Goal: Use online tool/utility: Utilize a website feature to perform a specific function

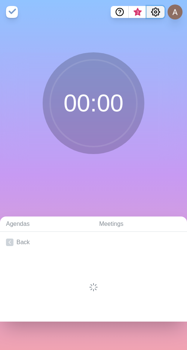
click at [152, 13] on icon "Settings" at bounding box center [155, 12] width 8 height 8
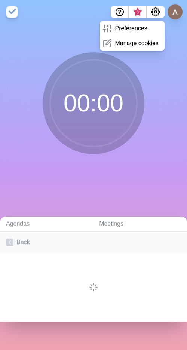
click at [21, 241] on link "Back" at bounding box center [93, 242] width 187 height 21
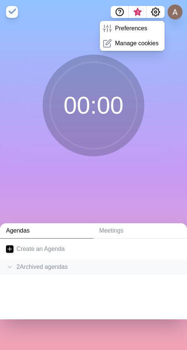
click at [53, 263] on div "2 Archived agenda s" at bounding box center [93, 266] width 187 height 15
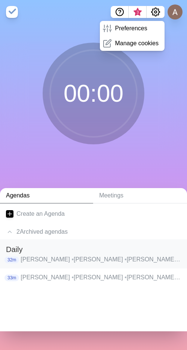
click at [35, 258] on p "[PERSON_NAME] • [PERSON_NAME] [PERSON_NAME] • [PERSON_NAME] • [PERSON_NAME] • […" at bounding box center [101, 259] width 160 height 9
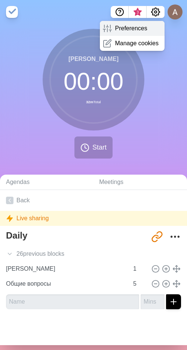
click at [118, 31] on p "Preferences" at bounding box center [131, 28] width 32 height 9
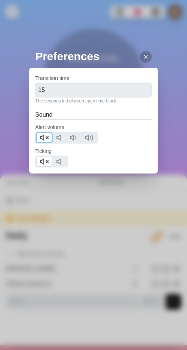
click at [44, 136] on polygon at bounding box center [41, 137] width 3 height 5
click at [41, 164] on icon at bounding box center [44, 161] width 9 height 9
click at [143, 55] on icon at bounding box center [146, 57] width 6 height 6
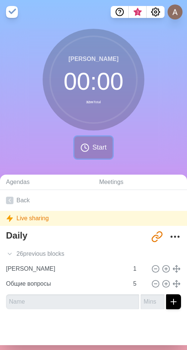
click at [94, 145] on span "Start" at bounding box center [99, 147] width 14 height 10
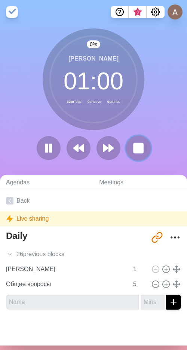
click at [136, 146] on rect at bounding box center [137, 147] width 9 height 9
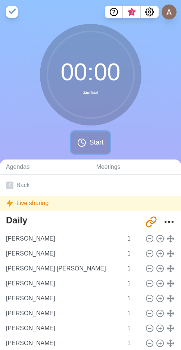
click at [97, 137] on button "Start" at bounding box center [90, 142] width 38 height 22
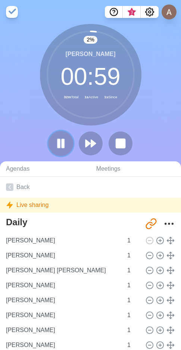
click at [68, 140] on button at bounding box center [60, 143] width 25 height 25
click at [70, 146] on button at bounding box center [60, 143] width 25 height 25
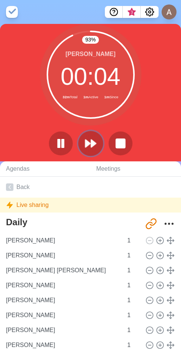
click at [97, 141] on button at bounding box center [90, 143] width 25 height 25
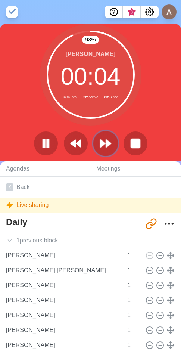
click at [106, 143] on polygon at bounding box center [108, 143] width 5 height 7
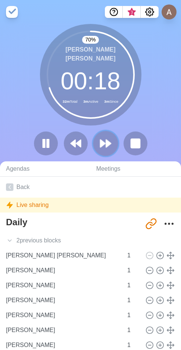
click at [111, 148] on icon at bounding box center [105, 143] width 13 height 13
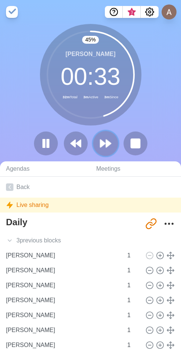
click at [106, 140] on polygon at bounding box center [108, 143] width 5 height 7
click at [109, 149] on icon at bounding box center [105, 143] width 13 height 13
click at [104, 145] on icon at bounding box center [105, 143] width 13 height 13
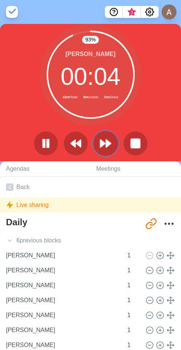
click at [112, 140] on button at bounding box center [105, 143] width 25 height 25
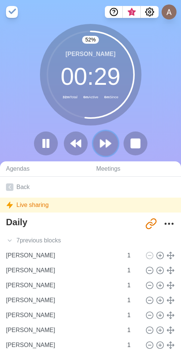
click at [109, 145] on polygon at bounding box center [108, 143] width 5 height 7
click at [103, 144] on polygon at bounding box center [102, 143] width 5 height 7
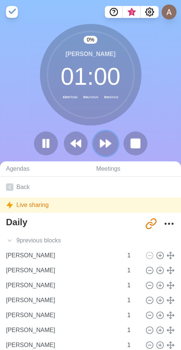
click at [103, 144] on polygon at bounding box center [102, 143] width 5 height 7
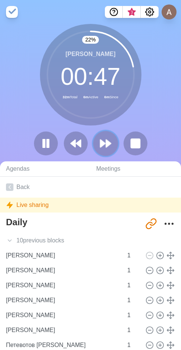
click at [110, 144] on polygon at bounding box center [108, 143] width 5 height 7
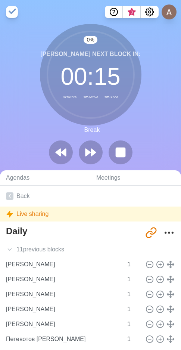
click at [102, 142] on div at bounding box center [91, 152] width 90 height 24
click at [96, 150] on icon at bounding box center [90, 152] width 13 height 13
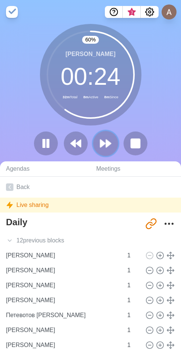
click at [108, 143] on polygon at bounding box center [108, 143] width 5 height 7
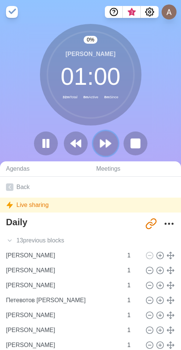
click at [108, 143] on polygon at bounding box center [108, 143] width 5 height 7
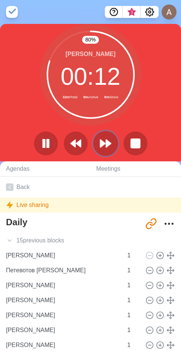
click at [106, 142] on polygon at bounding box center [108, 143] width 5 height 7
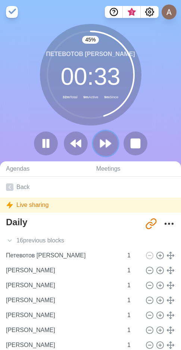
click at [111, 145] on icon at bounding box center [105, 143] width 13 height 13
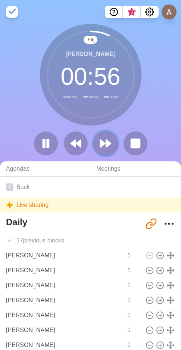
click at [109, 143] on polygon at bounding box center [108, 143] width 5 height 7
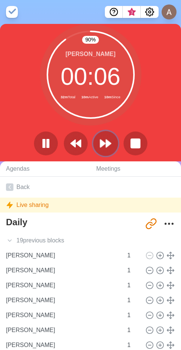
click at [103, 145] on polygon at bounding box center [102, 143] width 5 height 7
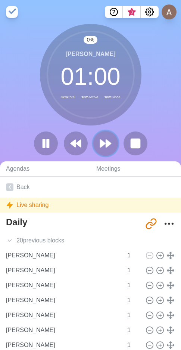
click at [103, 145] on polygon at bounding box center [102, 143] width 5 height 7
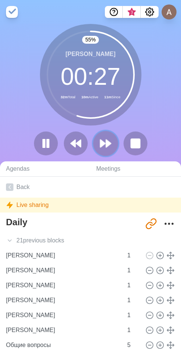
click at [102, 138] on icon at bounding box center [105, 143] width 13 height 13
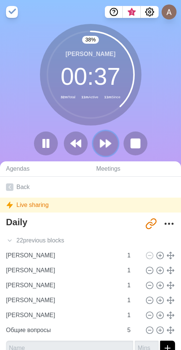
click at [108, 146] on polygon at bounding box center [108, 143] width 5 height 7
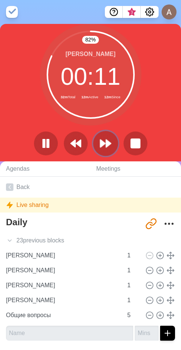
click at [108, 137] on icon at bounding box center [105, 143] width 13 height 13
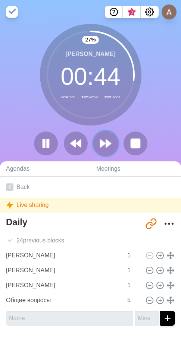
click at [106, 146] on polygon at bounding box center [108, 143] width 5 height 7
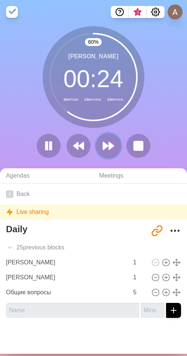
click at [109, 153] on button at bounding box center [108, 145] width 25 height 25
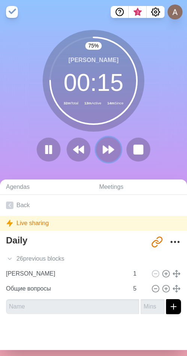
click at [103, 151] on polygon at bounding box center [105, 149] width 5 height 7
